Goal: Information Seeking & Learning: Find specific page/section

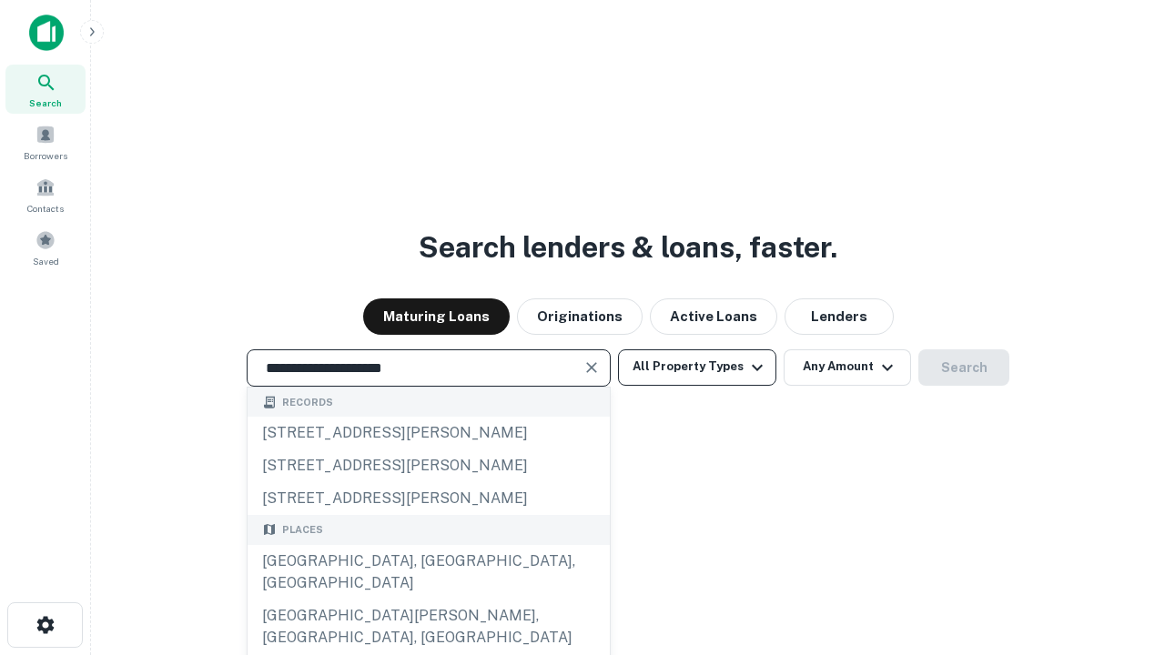
click at [428, 600] on div "[GEOGRAPHIC_DATA], [GEOGRAPHIC_DATA], [GEOGRAPHIC_DATA]" at bounding box center [429, 572] width 362 height 55
click at [697, 367] on button "All Property Types" at bounding box center [697, 368] width 158 height 36
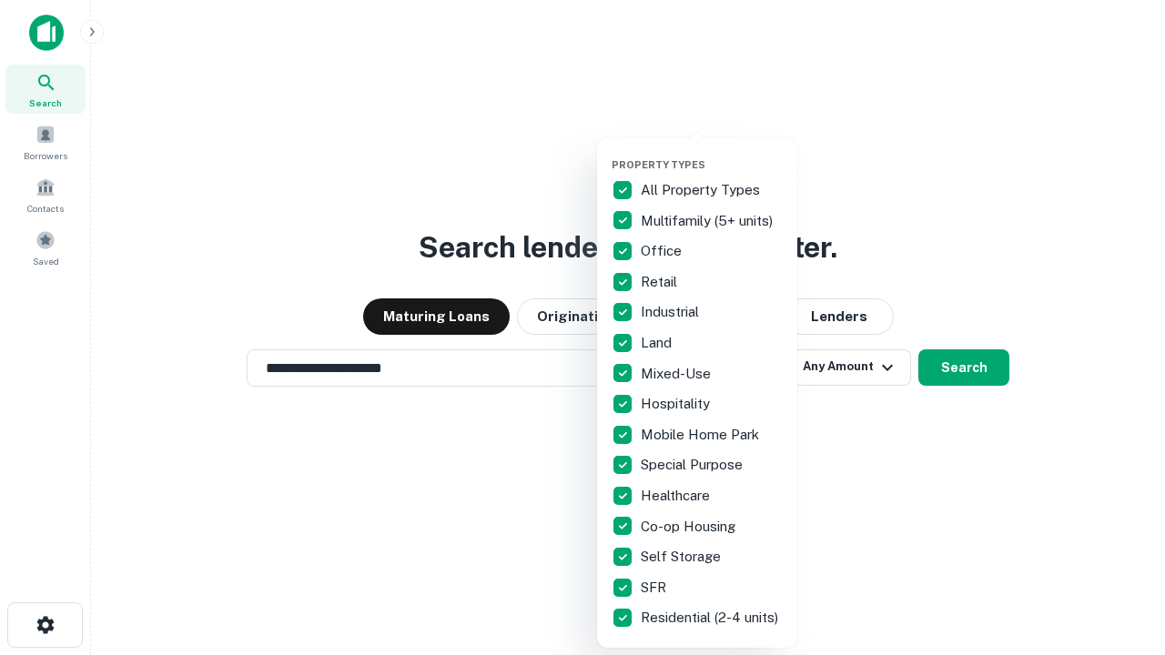
type input "**********"
click at [712, 153] on button "button" at bounding box center [712, 153] width 200 height 1
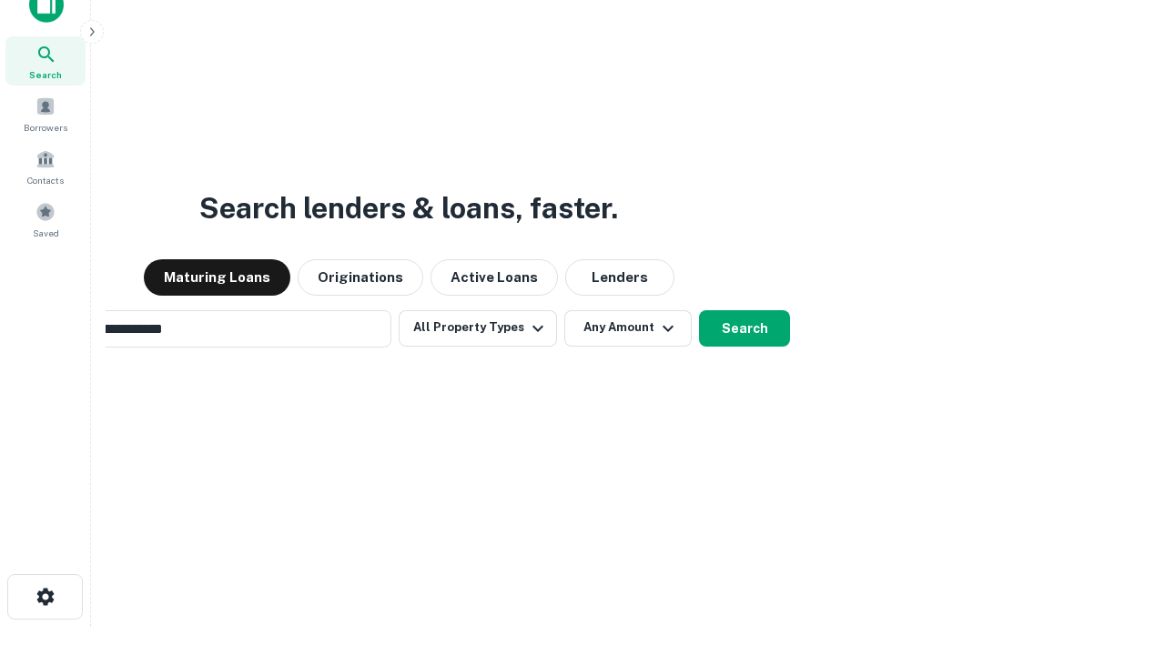
scroll to position [29, 0]
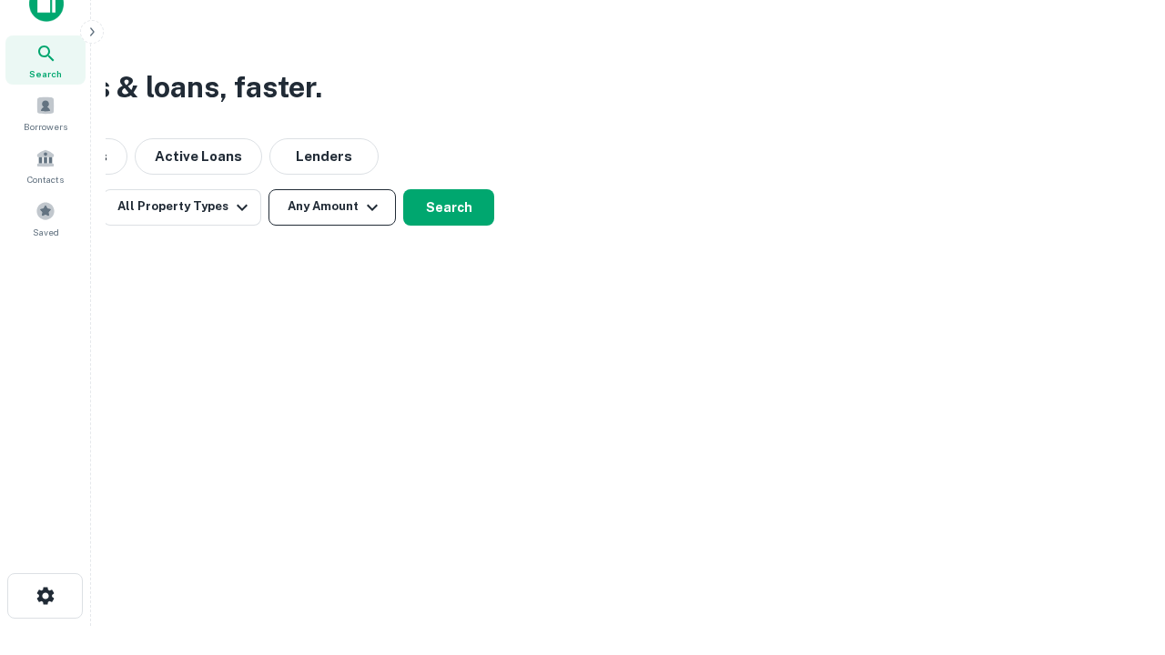
click at [332, 207] on button "Any Amount" at bounding box center [332, 207] width 127 height 36
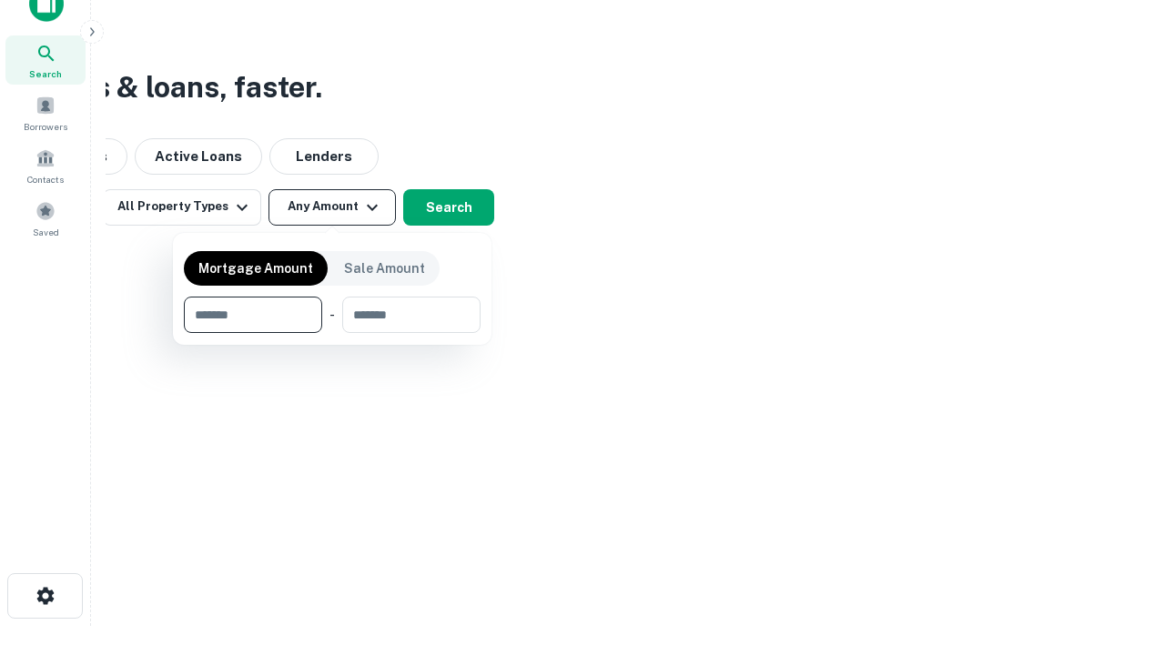
type input "*******"
click at [332, 333] on button "button" at bounding box center [332, 333] width 297 height 1
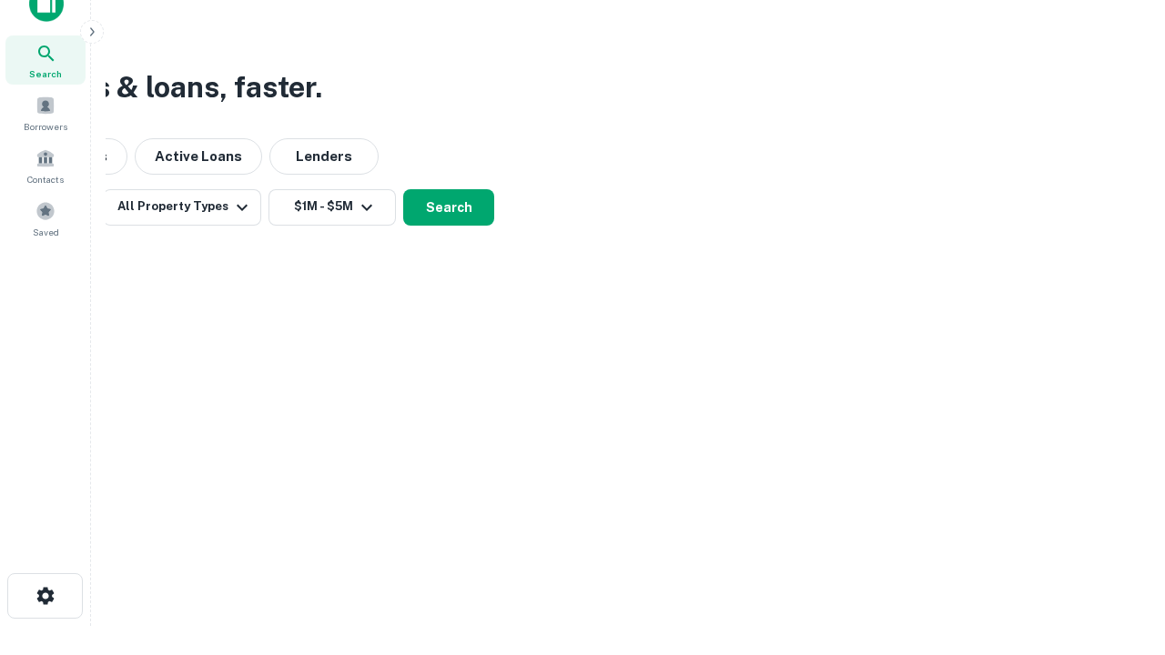
scroll to position [11, 336]
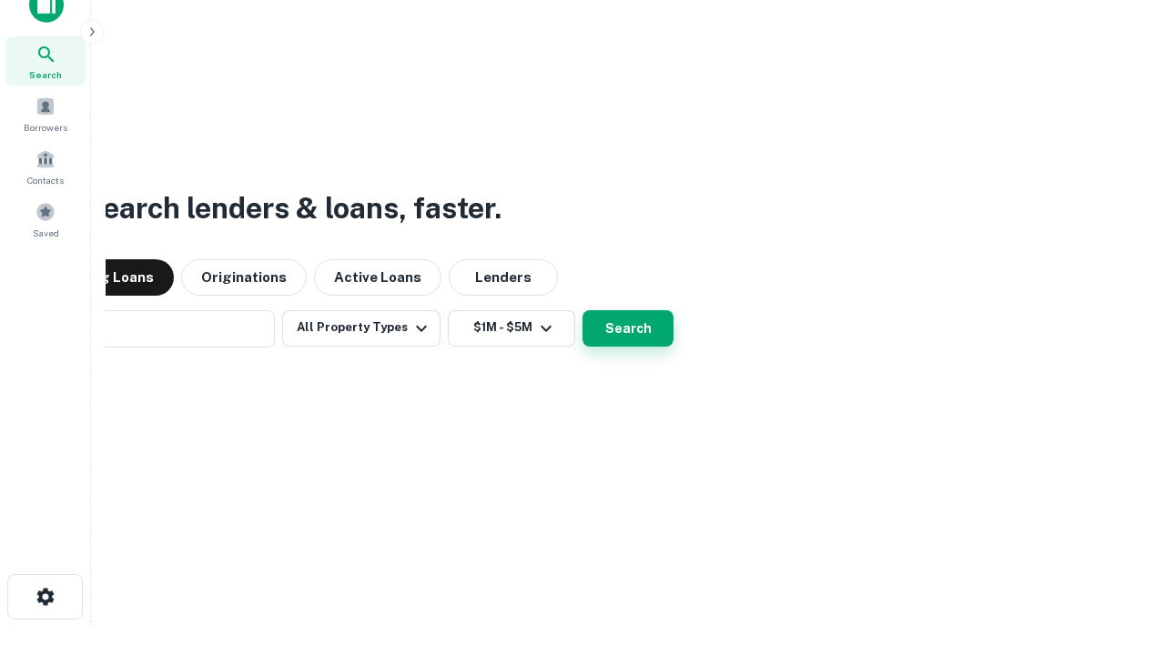
click at [583, 310] on button "Search" at bounding box center [628, 328] width 91 height 36
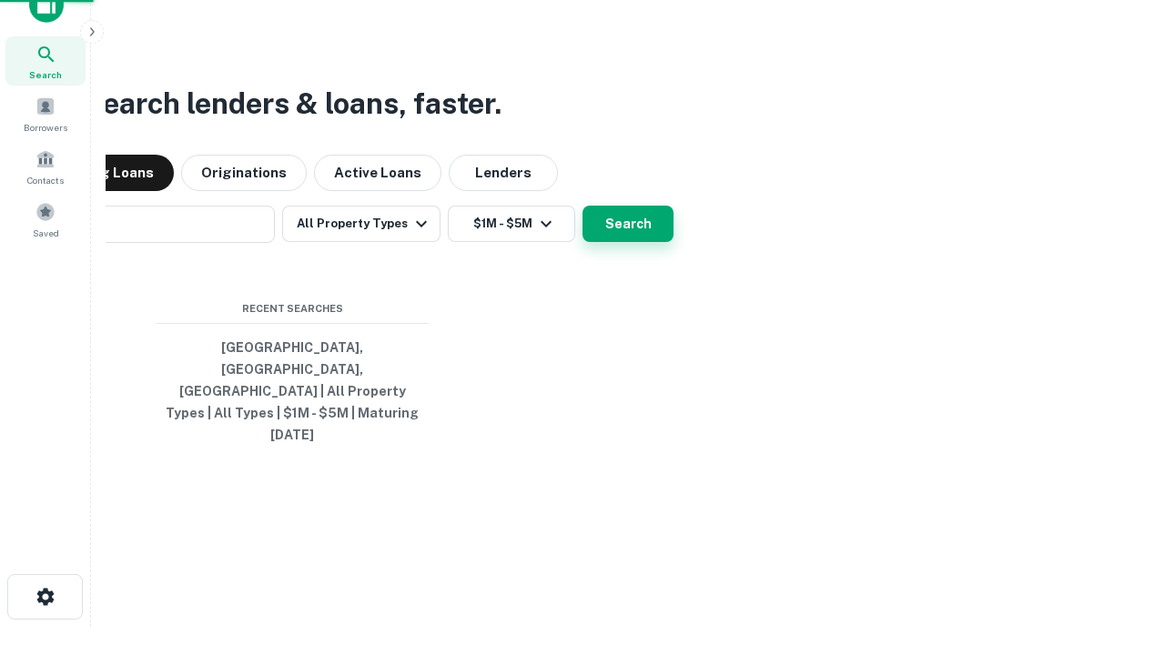
scroll to position [48, 515]
